Goal: Transaction & Acquisition: Purchase product/service

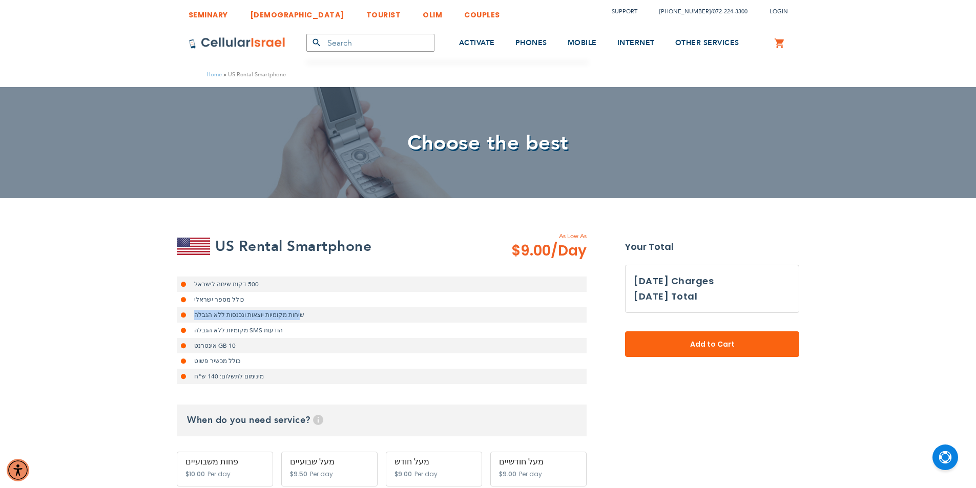
drag, startPoint x: 281, startPoint y: 313, endPoint x: 192, endPoint y: 312, distance: 88.6
click at [192, 312] on li "שיחות מקומיות יוצאות ונכנסות ללא הגבלה" at bounding box center [382, 314] width 410 height 15
drag, startPoint x: 266, startPoint y: 329, endPoint x: 200, endPoint y: 335, distance: 66.4
click at [200, 335] on li "הודעות SMS מקומיות ללא הגבלה" at bounding box center [382, 330] width 410 height 15
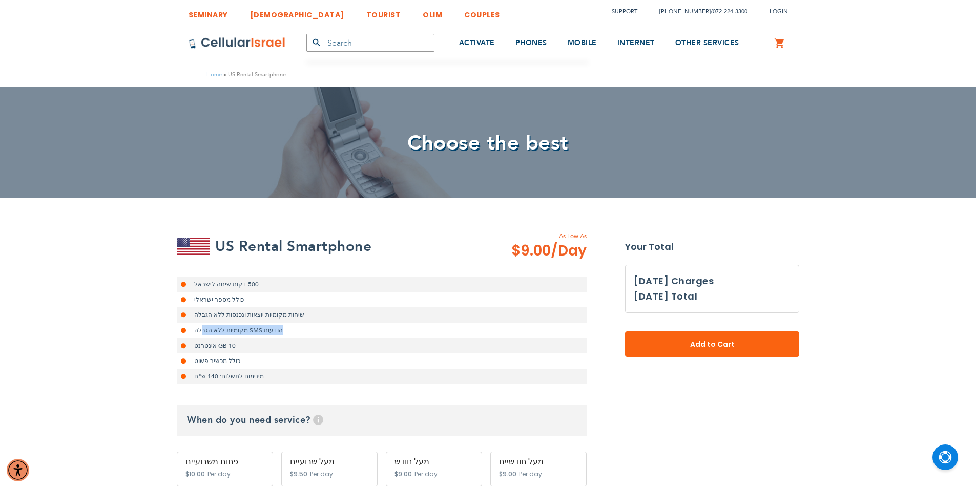
click at [199, 335] on li "הודעות SMS מקומיות ללא הגבלה" at bounding box center [382, 330] width 410 height 15
drag, startPoint x: 235, startPoint y: 343, endPoint x: 200, endPoint y: 343, distance: 34.8
click at [200, 343] on li "10 GB אינטרנט" at bounding box center [382, 345] width 410 height 15
drag, startPoint x: 200, startPoint y: 343, endPoint x: 224, endPoint y: 340, distance: 24.3
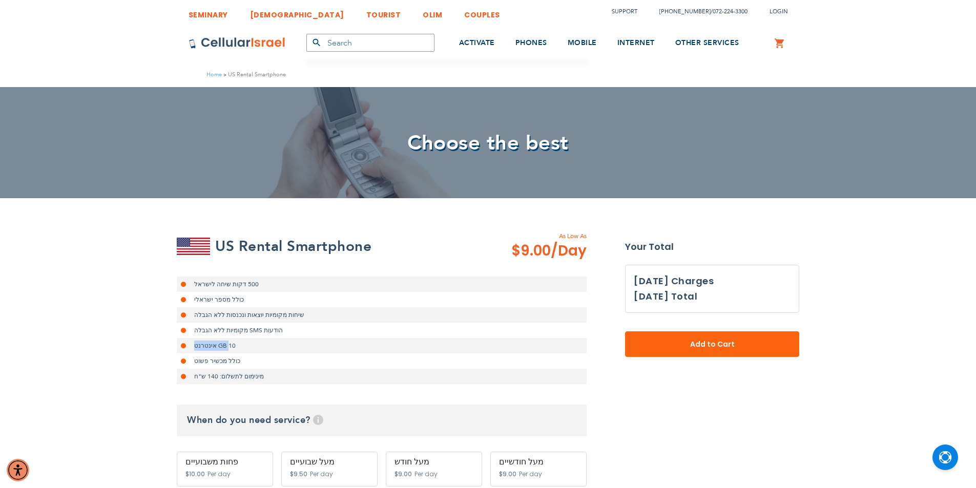
click at [224, 340] on li "10 GB אינטרנט" at bounding box center [382, 345] width 410 height 15
drag, startPoint x: 228, startPoint y: 360, endPoint x: 196, endPoint y: 363, distance: 32.4
click at [196, 363] on li "כולל מכשיר פשוט" at bounding box center [382, 360] width 410 height 15
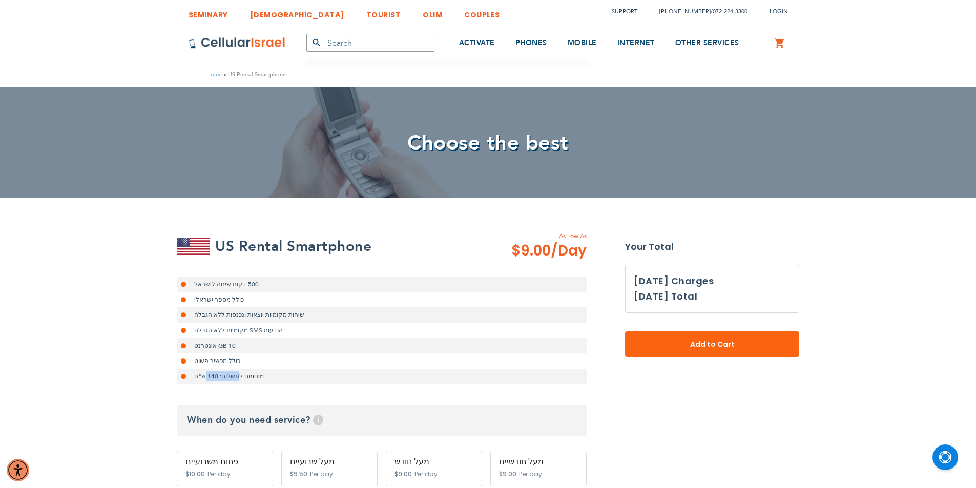
drag, startPoint x: 235, startPoint y: 378, endPoint x: 203, endPoint y: 382, distance: 31.9
click at [203, 382] on li "מינימום לתשלום: 140 ש"ח" at bounding box center [382, 376] width 410 height 15
click at [201, 381] on li "מינימום לתשלום: 140 ש"ח" at bounding box center [382, 376] width 410 height 15
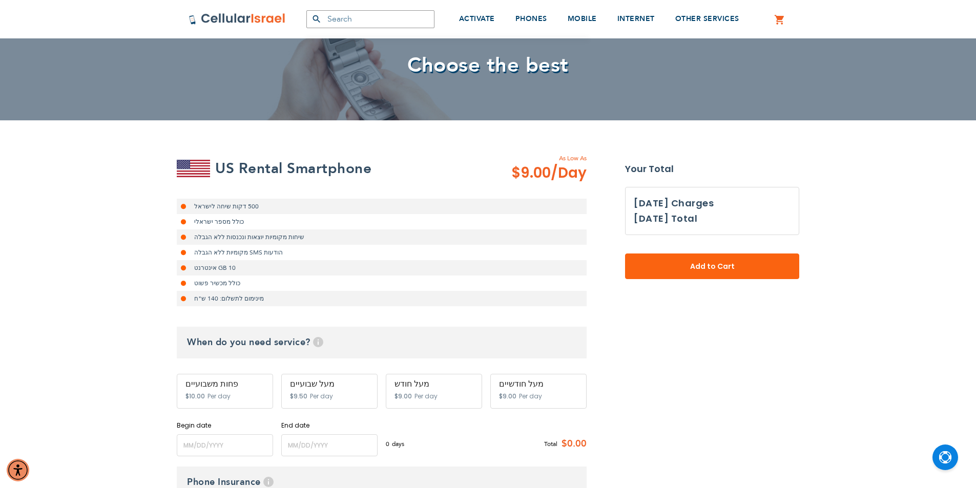
scroll to position [102, 0]
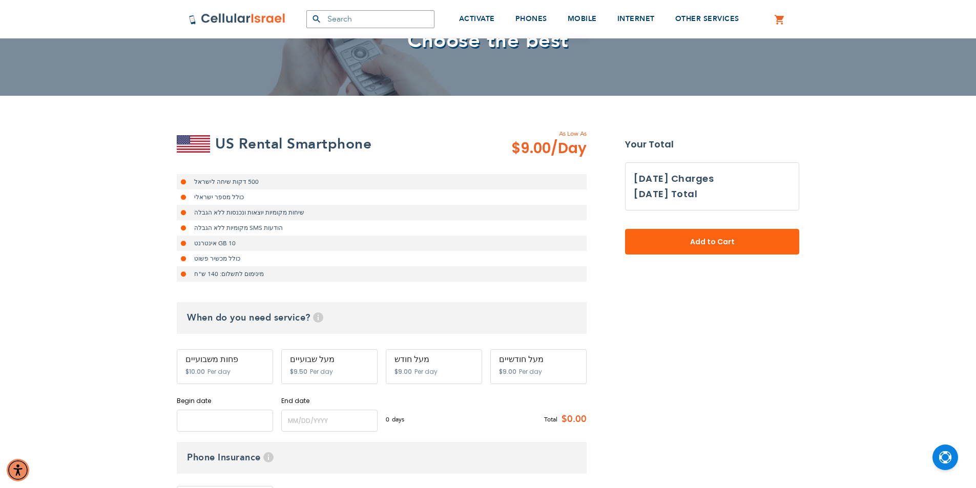
click at [212, 418] on input "name" at bounding box center [225, 421] width 96 height 22
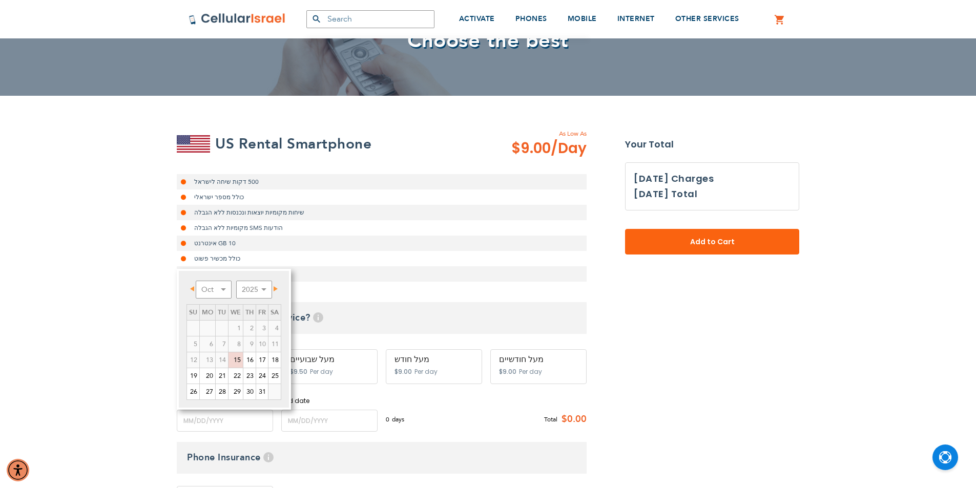
click at [276, 287] on span "Next" at bounding box center [275, 288] width 4 height 5
click at [212, 355] on link "10" at bounding box center [207, 359] width 15 height 15
type input "[DATE]"
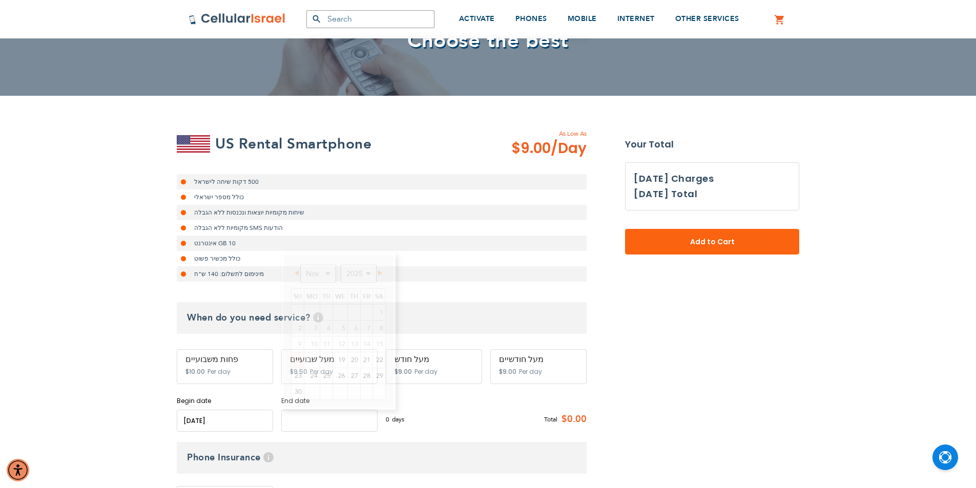
click at [302, 415] on input "name" at bounding box center [329, 421] width 96 height 22
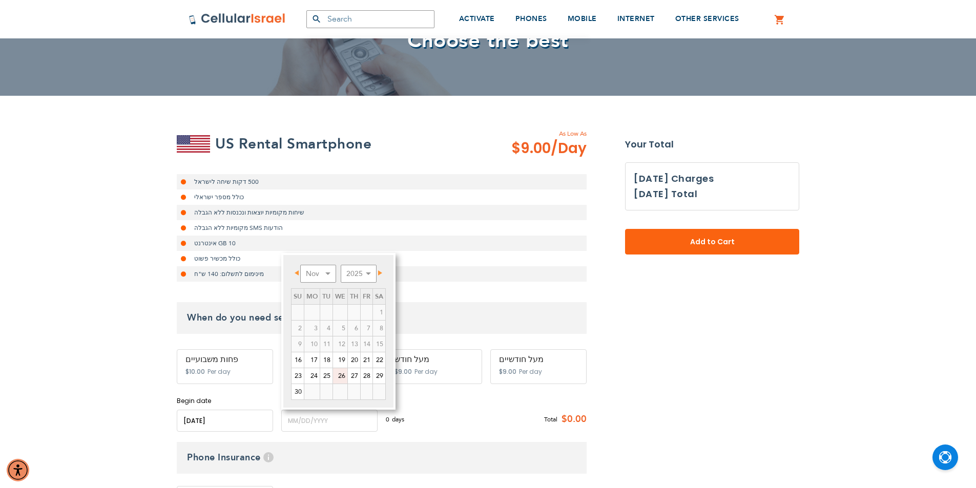
click at [344, 378] on link "26" at bounding box center [340, 375] width 14 height 15
type input "[DATE]"
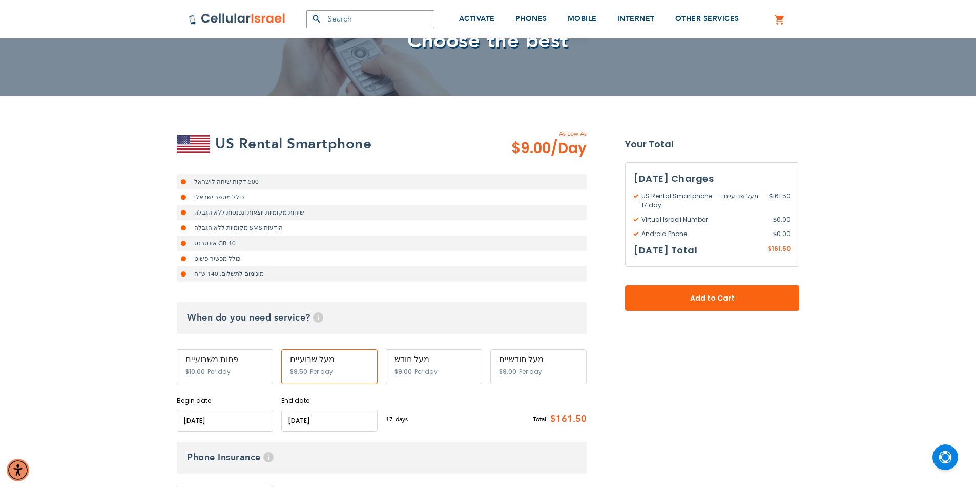
click at [776, 250] on span "161.50" at bounding box center [780, 248] width 19 height 9
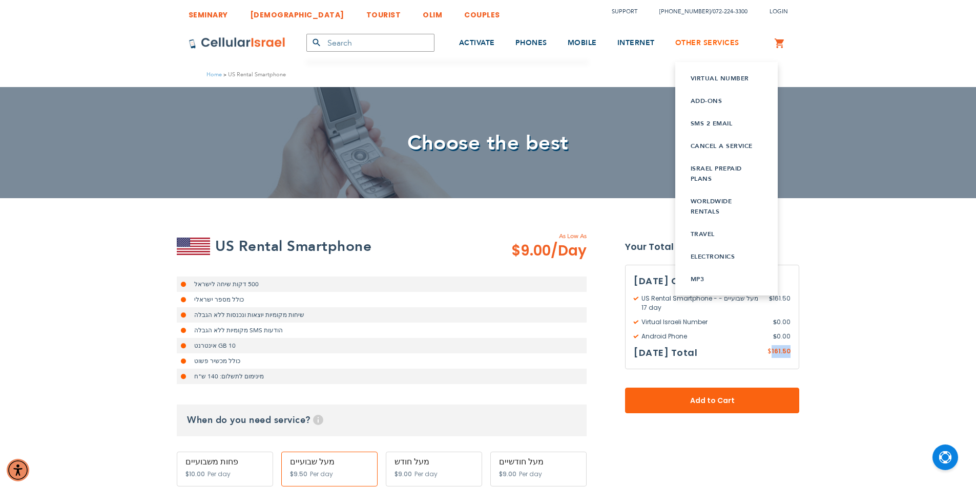
click at [698, 43] on span "OTHER SERVICES" at bounding box center [707, 43] width 64 height 10
